Goal: Task Accomplishment & Management: Manage account settings

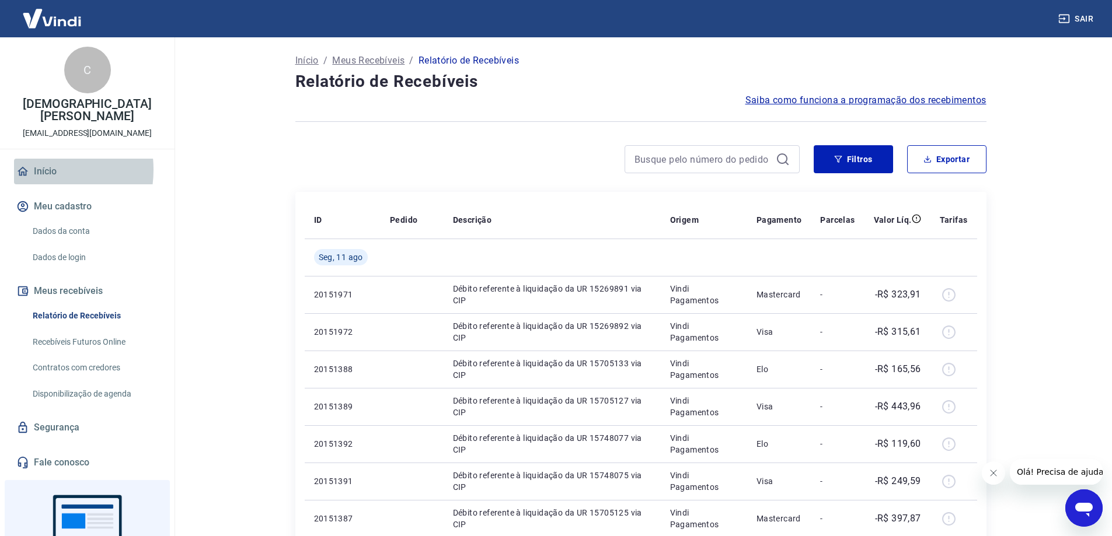
click at [34, 170] on link "Início" at bounding box center [87, 172] width 147 height 26
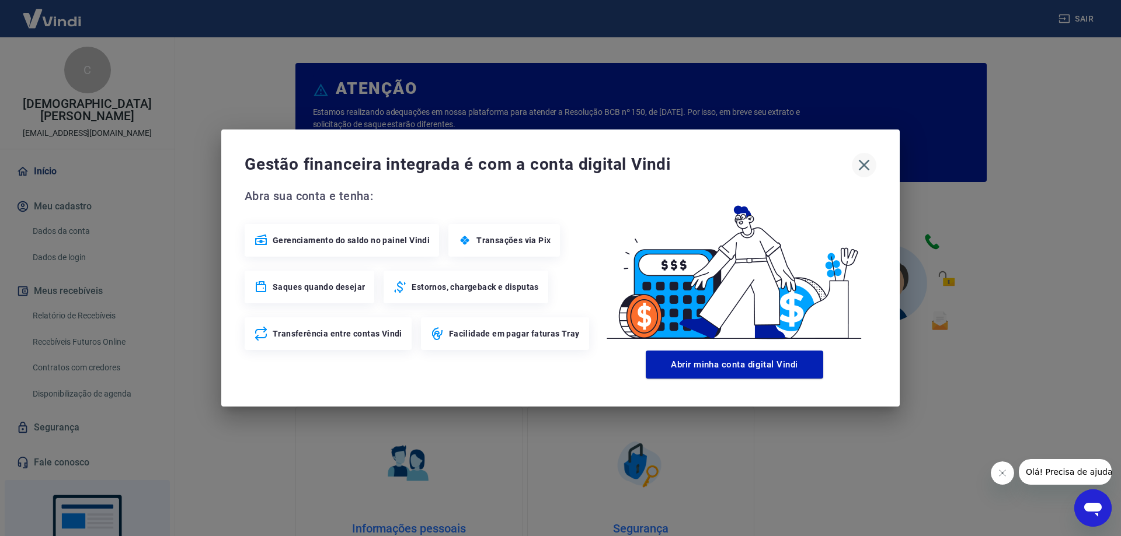
click at [862, 168] on icon "button" at bounding box center [864, 165] width 11 height 11
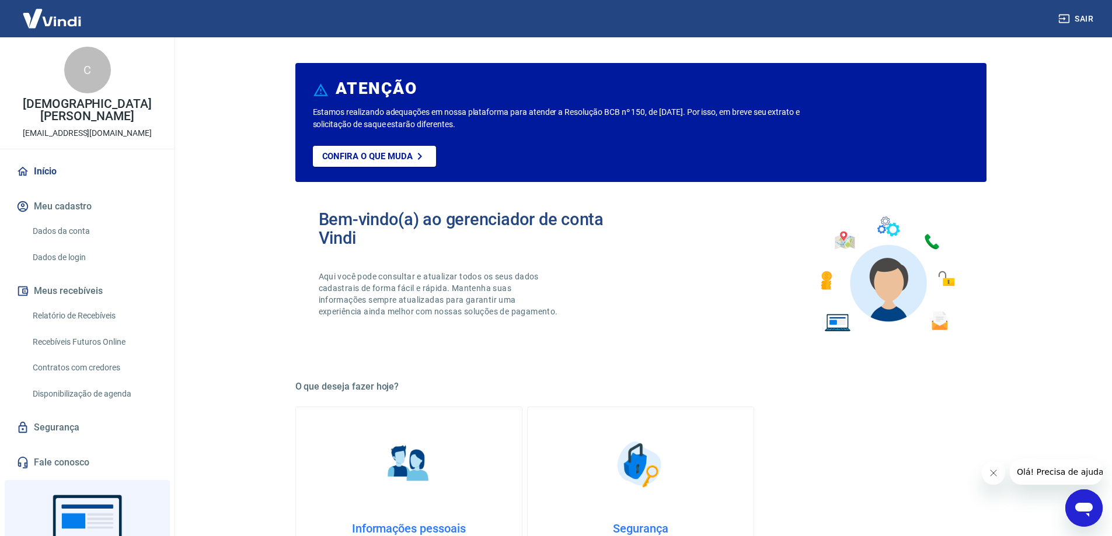
click at [52, 204] on button "Meu cadastro" at bounding box center [87, 207] width 147 height 26
click at [79, 313] on link "Relatório de Recebíveis" at bounding box center [94, 316] width 133 height 24
click at [90, 341] on link "Recebíveis Futuros Online" at bounding box center [94, 342] width 133 height 24
